Goal: Task Accomplishment & Management: Manage account settings

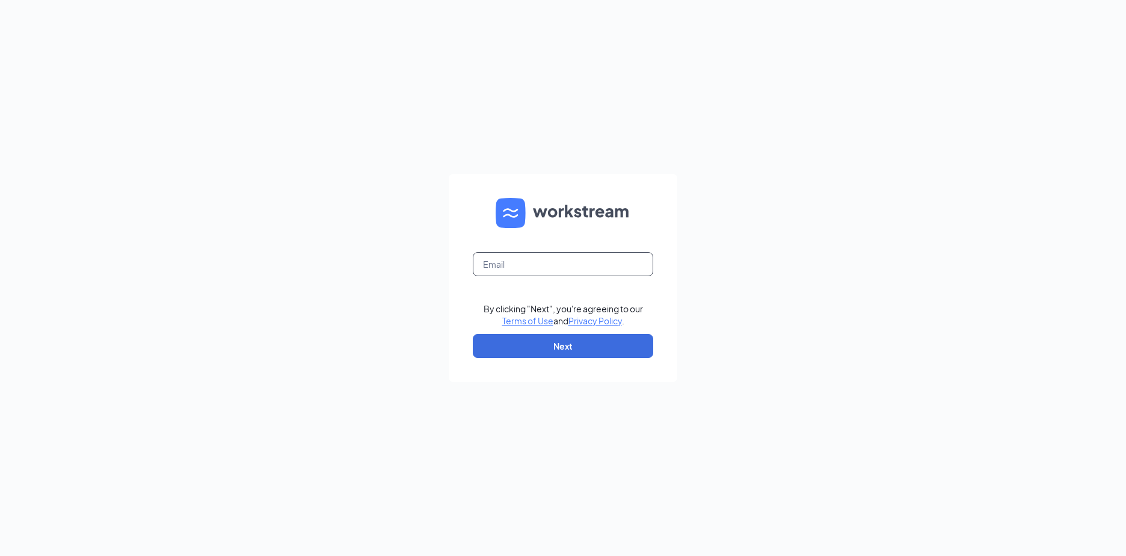
click at [579, 264] on input "text" at bounding box center [563, 264] width 181 height 24
type input "[EMAIL_ADDRESS][DOMAIN_NAME]"
drag, startPoint x: 634, startPoint y: 262, endPoint x: 292, endPoint y: 274, distance: 341.3
click at [298, 274] on div "[EMAIL_ADDRESS][DOMAIN_NAME] By clicking "Next", you're agreeing to our Terms o…" at bounding box center [563, 278] width 1126 height 556
drag, startPoint x: 557, startPoint y: 264, endPoint x: 558, endPoint y: 270, distance: 6.0
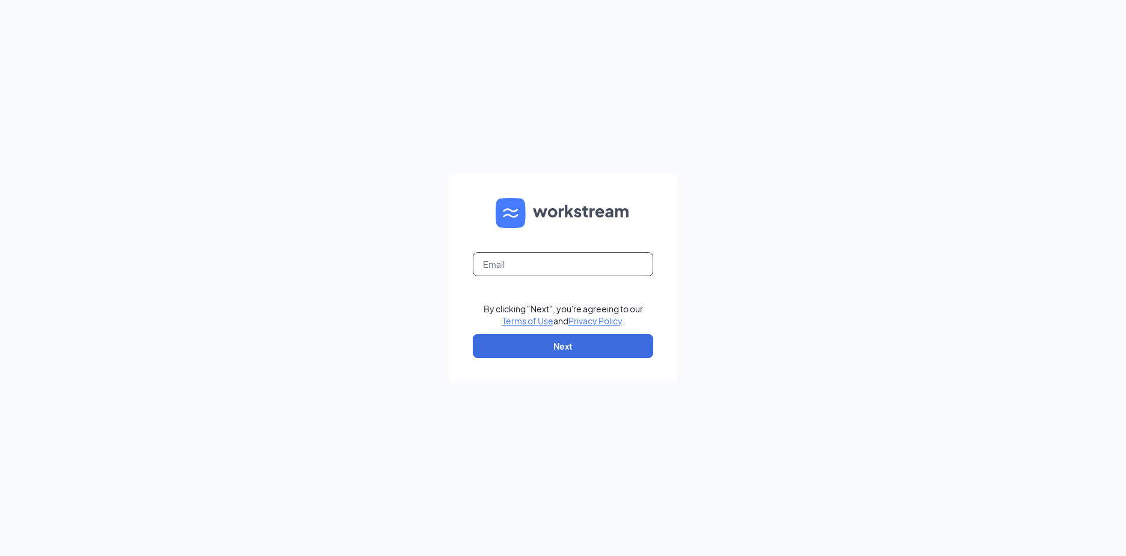
click at [557, 264] on input "text" at bounding box center [563, 264] width 181 height 24
type input "[PERSON_NAME][EMAIL_ADDRESS][PERSON_NAME][DOMAIN_NAME]"
click at [569, 347] on button "Next" at bounding box center [563, 346] width 181 height 24
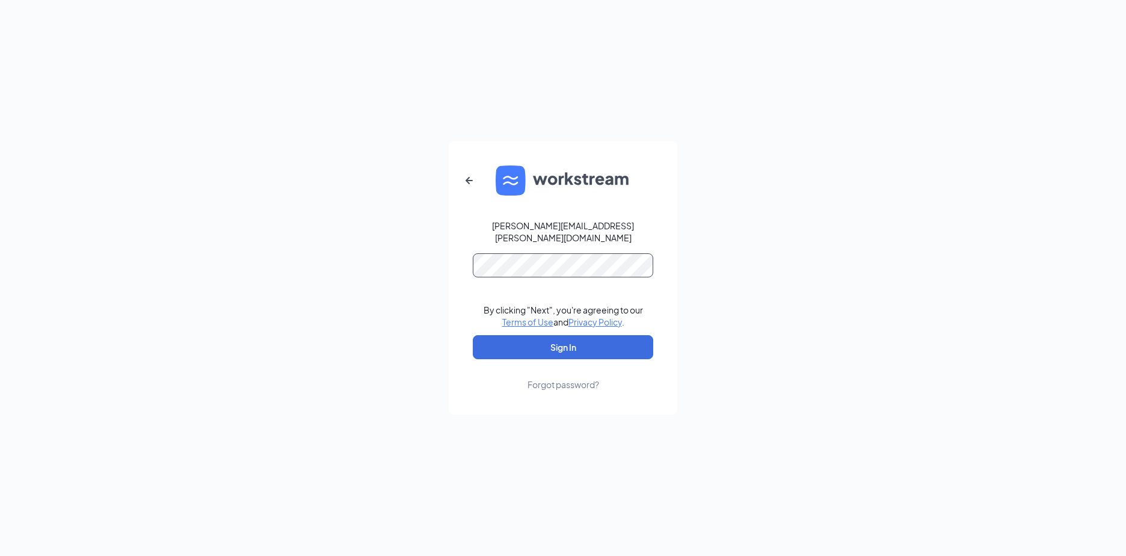
click at [473, 335] on button "Sign In" at bounding box center [563, 347] width 181 height 24
click at [565, 350] on button "Sign In" at bounding box center [563, 347] width 181 height 24
click at [473, 335] on button "Sign In" at bounding box center [563, 347] width 181 height 24
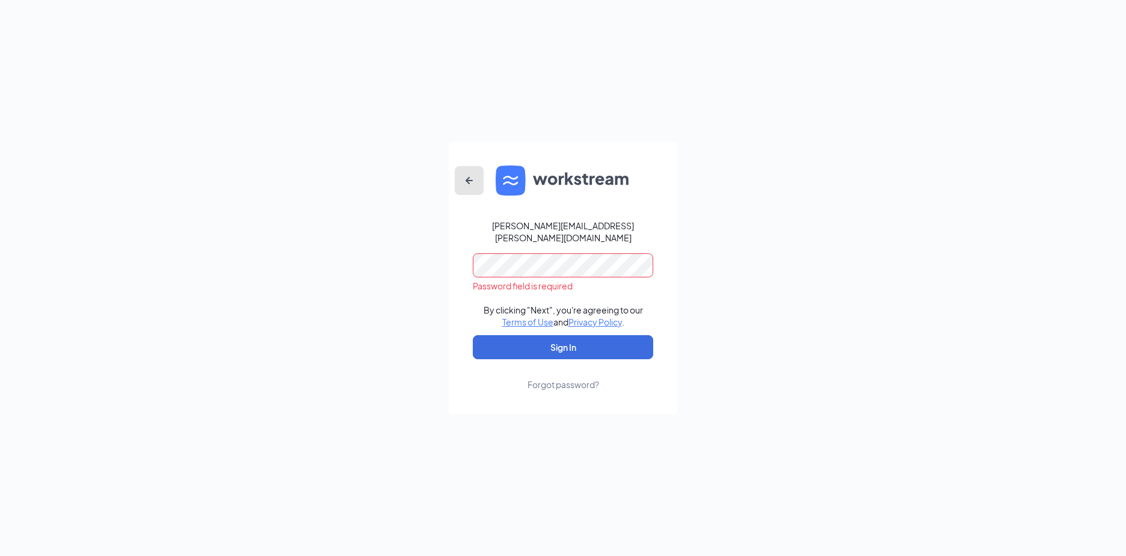
drag, startPoint x: 464, startPoint y: 182, endPoint x: 476, endPoint y: 174, distance: 14.7
click at [464, 182] on icon "ArrowLeftNew" at bounding box center [469, 180] width 14 height 14
